Goal: Task Accomplishment & Management: Manage account settings

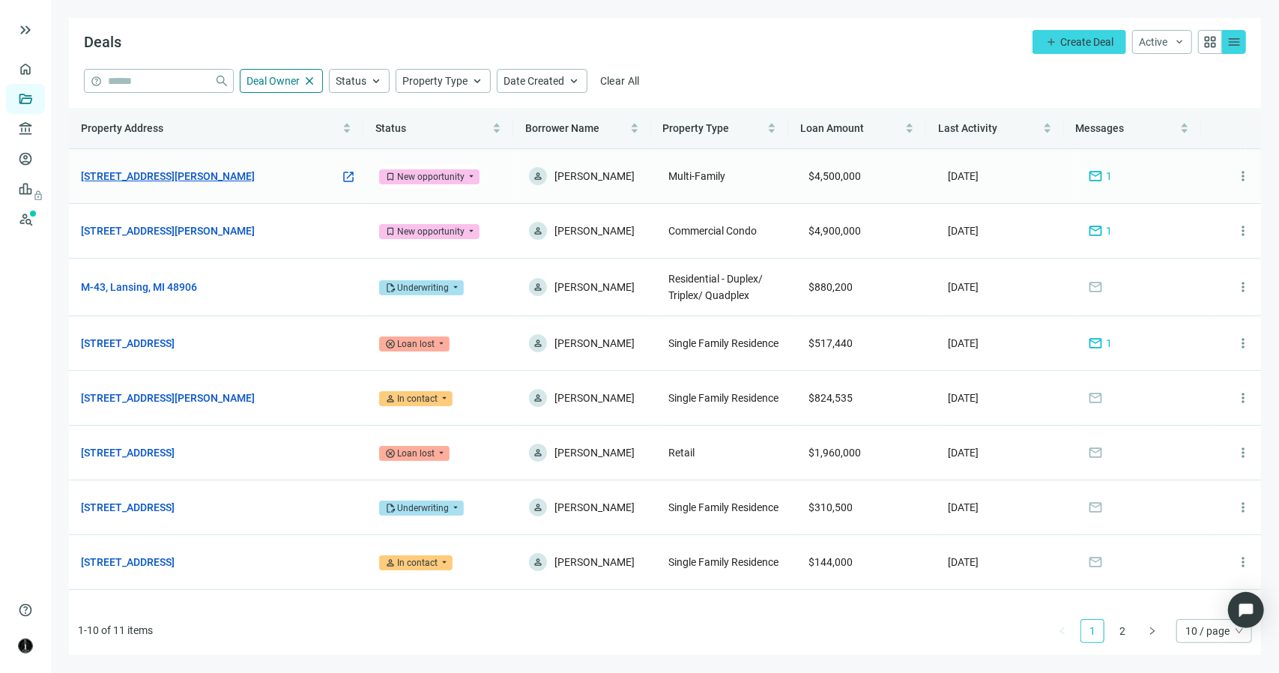
click at [184, 176] on link "[STREET_ADDRESS][PERSON_NAME]" at bounding box center [168, 176] width 174 height 16
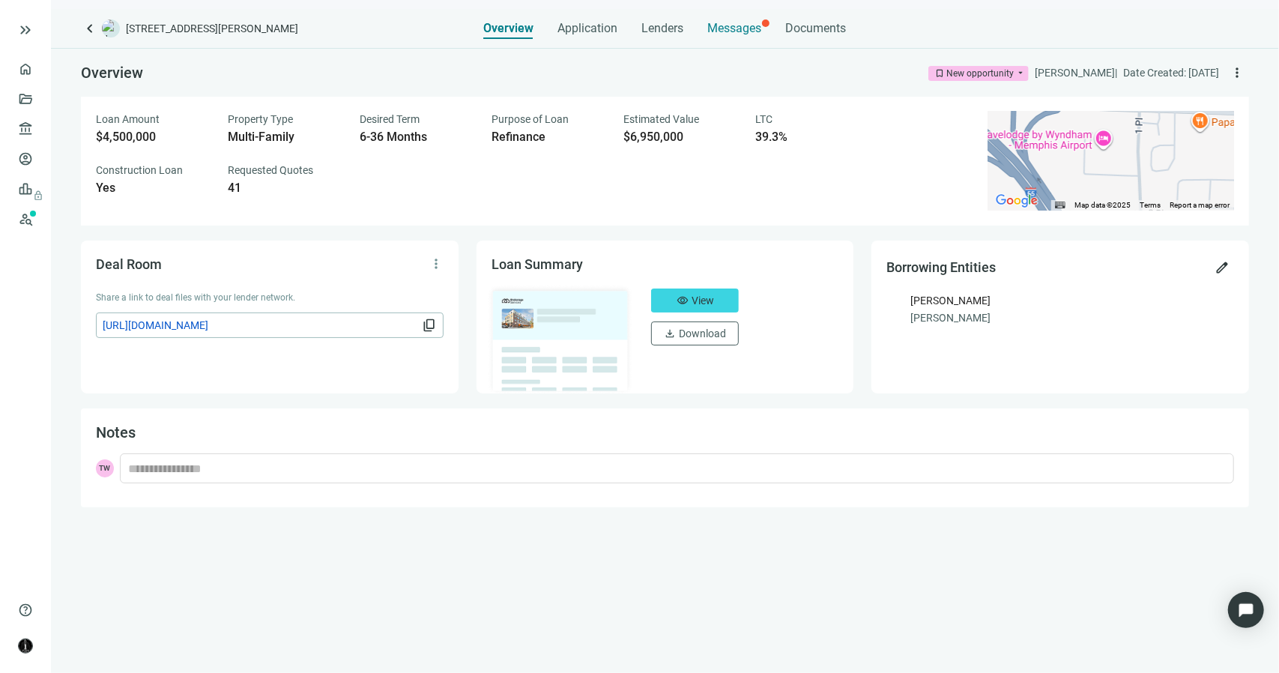
click at [745, 31] on span "Messages" at bounding box center [735, 28] width 54 height 14
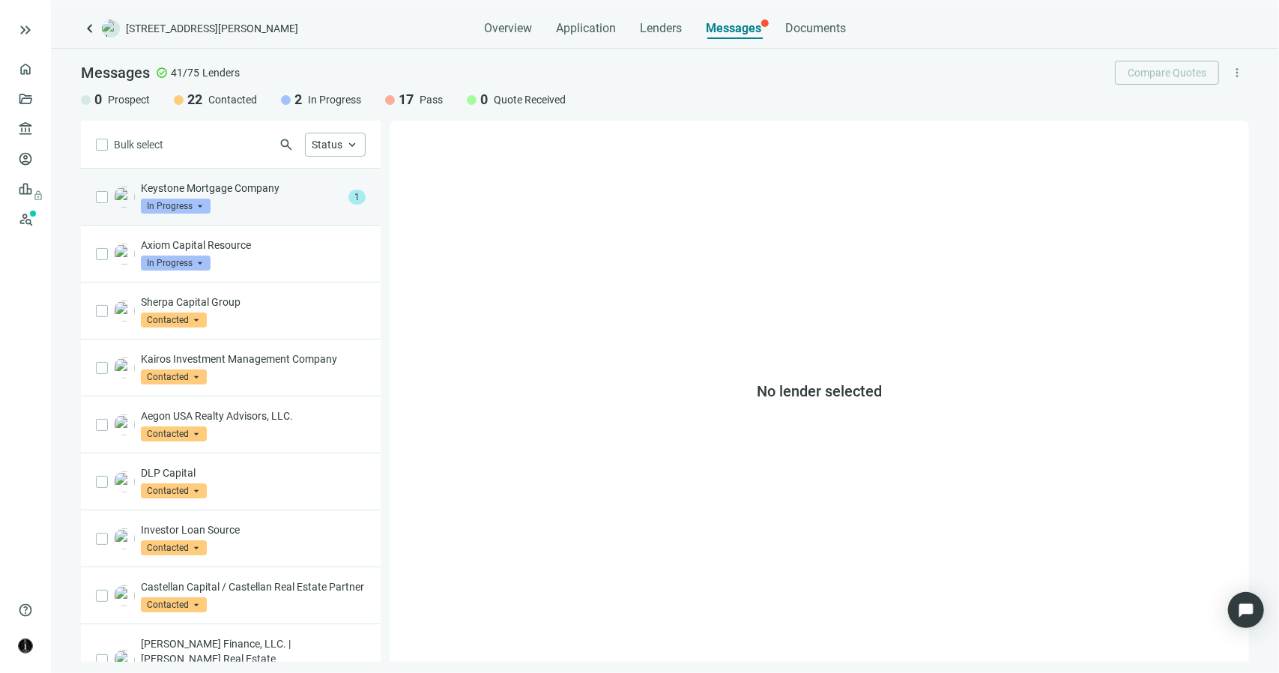
click at [292, 188] on p "Keystone Mortgage Company" at bounding box center [242, 188] width 202 height 15
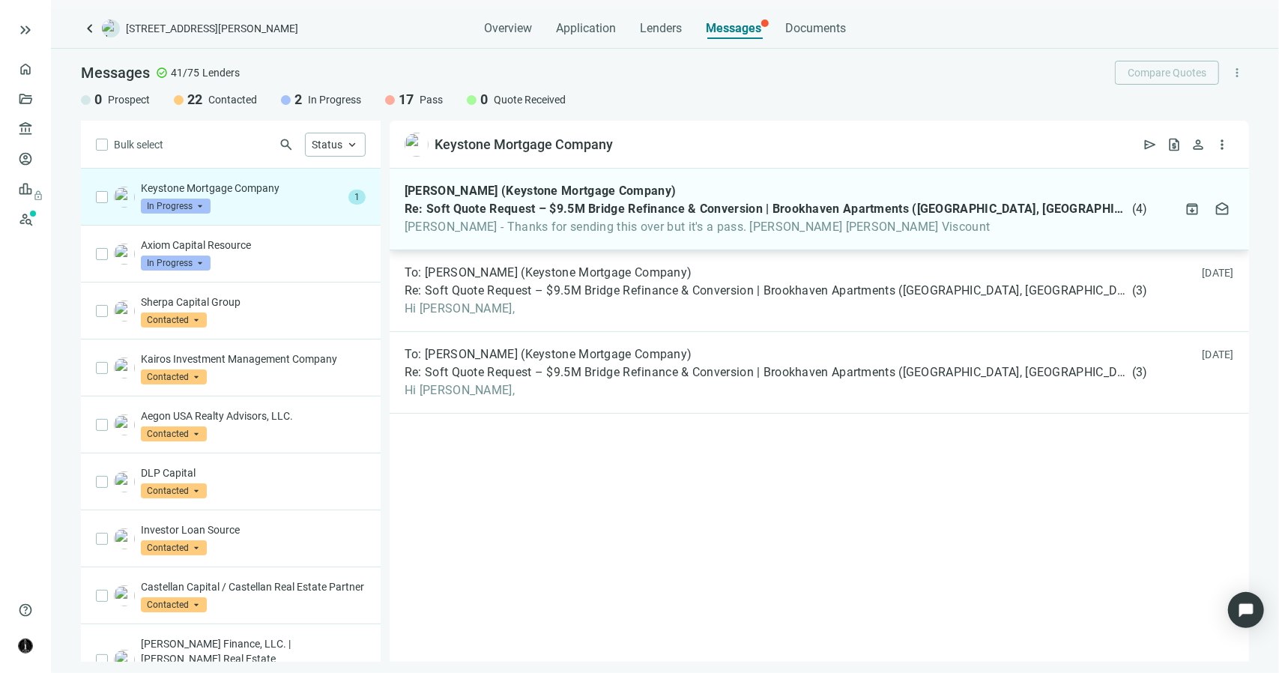
click at [487, 221] on span "[PERSON_NAME] - Thanks for sending this over but it's a pass. [PERSON_NAME] [PE…" at bounding box center [776, 226] width 743 height 15
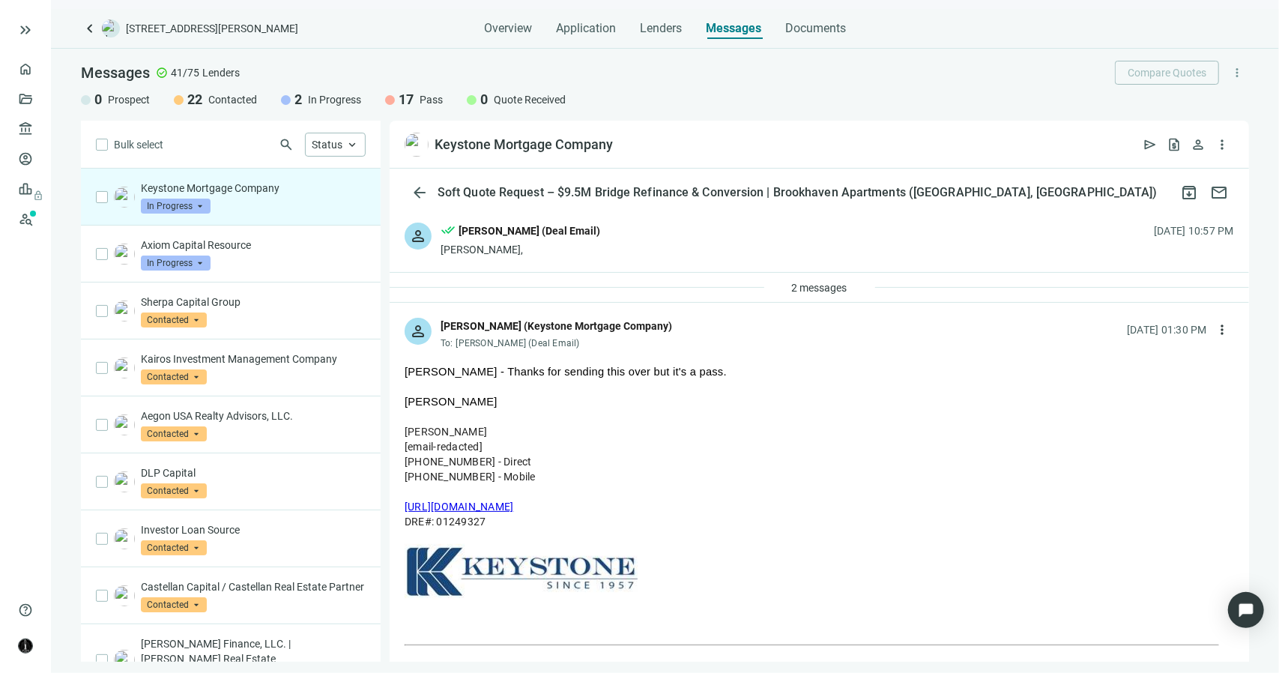
click at [201, 205] on span "In Progress" at bounding box center [176, 206] width 70 height 15
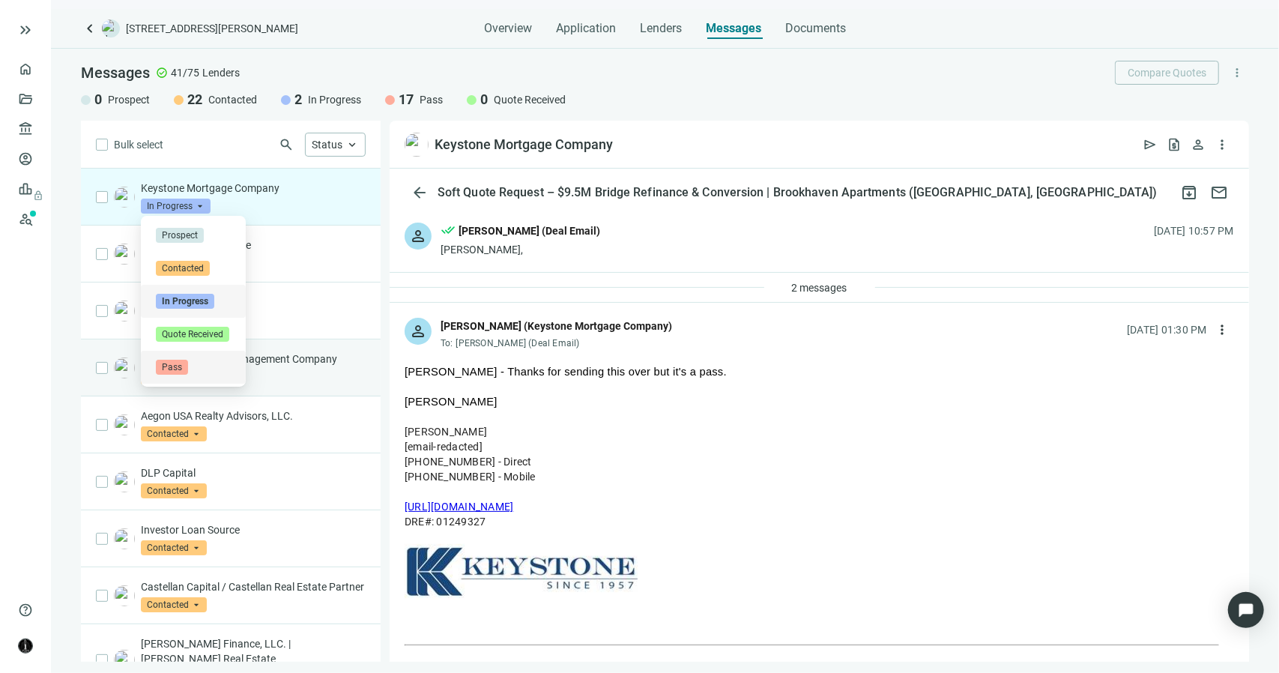
click at [171, 362] on span "Pass" at bounding box center [172, 367] width 32 height 15
